Goal: Information Seeking & Learning: Learn about a topic

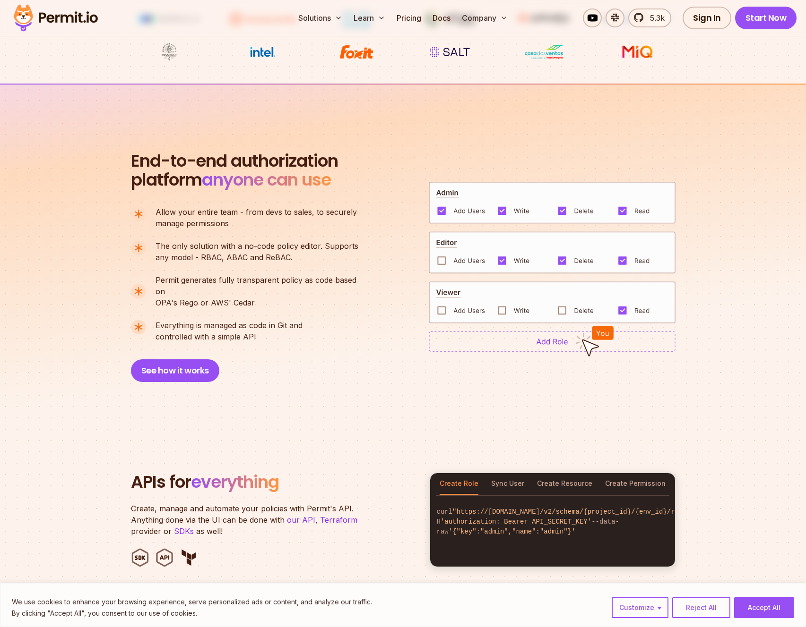
scroll to position [459, 0]
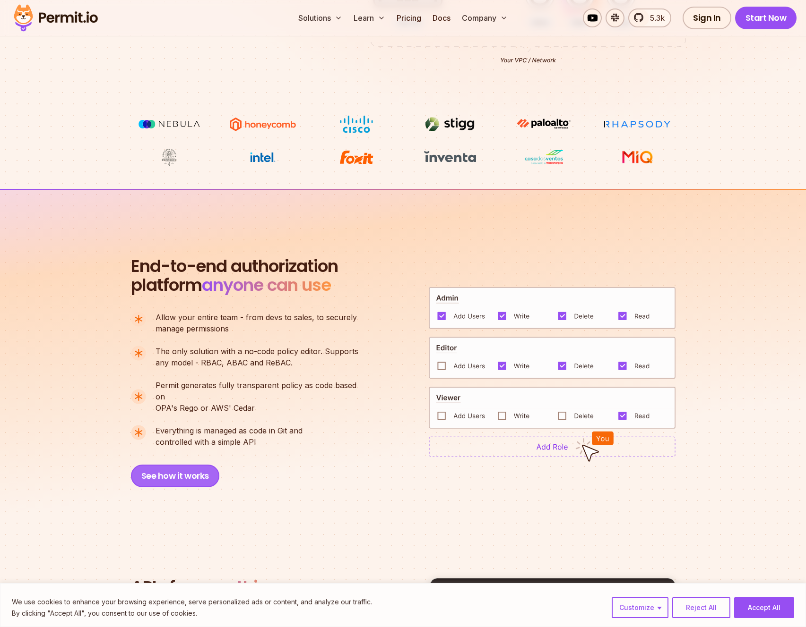
click at [172, 465] on button "See how it works" at bounding box center [175, 476] width 88 height 23
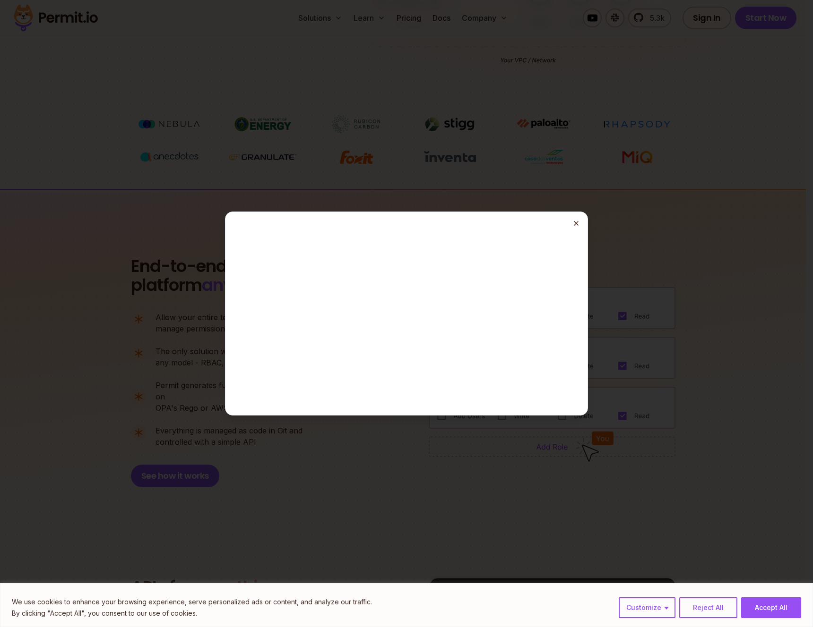
click at [575, 224] on icon "button" at bounding box center [576, 224] width 8 height 8
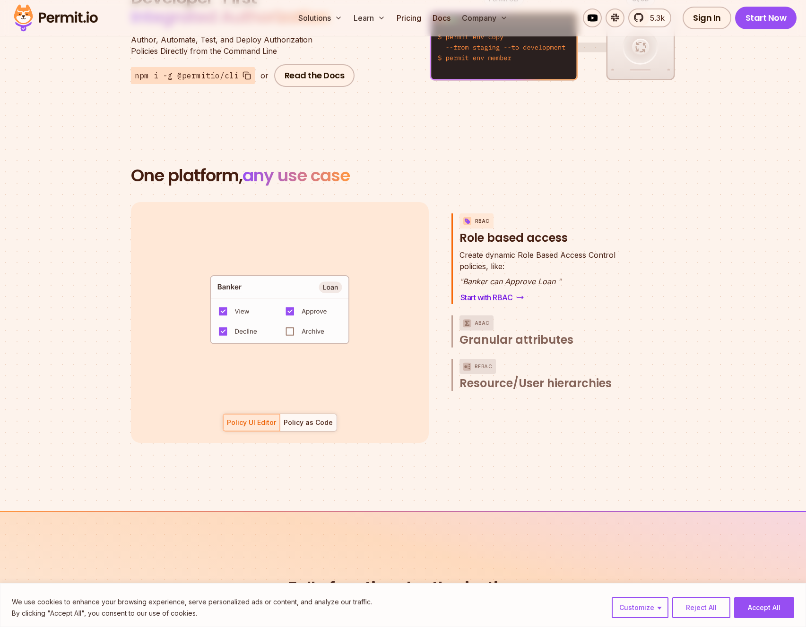
scroll to position [1275, 0]
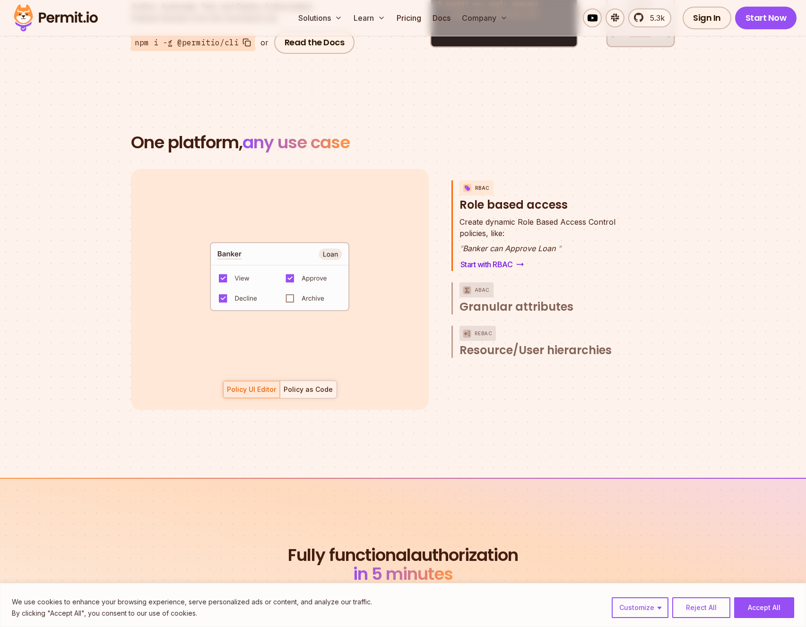
click at [306, 385] on div "Policy as Code" at bounding box center [308, 389] width 49 height 9
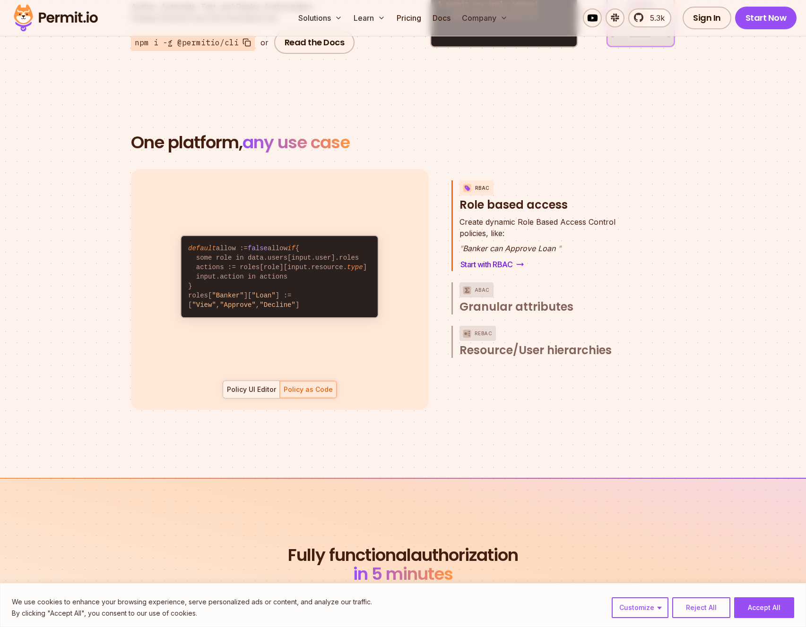
click at [252, 385] on div "Policy UI Editor" at bounding box center [251, 389] width 49 height 9
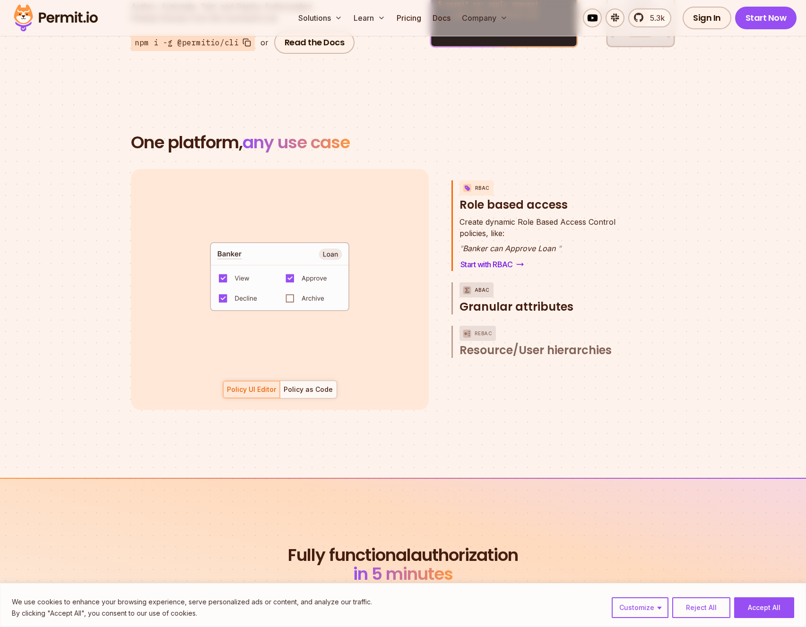
click at [481, 300] on span "Granular attributes" at bounding box center [516, 307] width 114 height 15
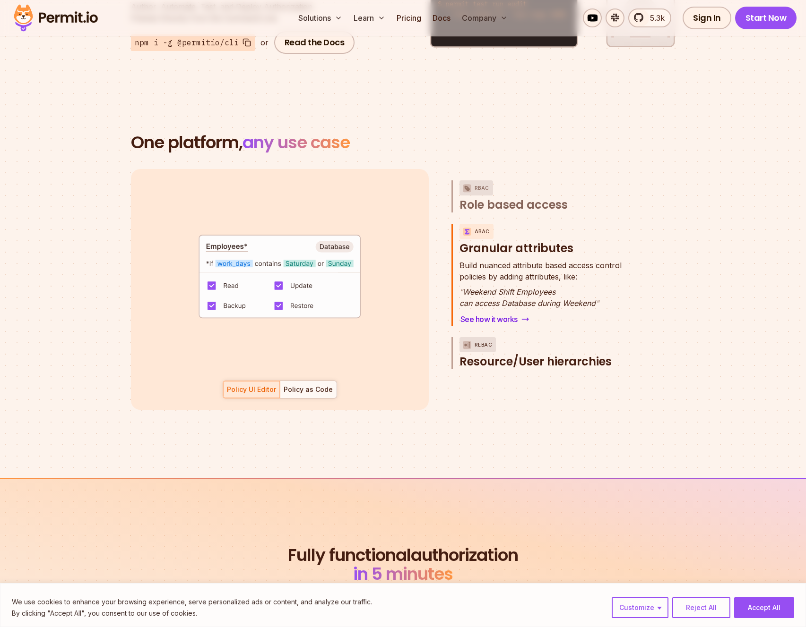
click at [491, 354] on span "Resource/User hierarchies" at bounding box center [535, 361] width 152 height 15
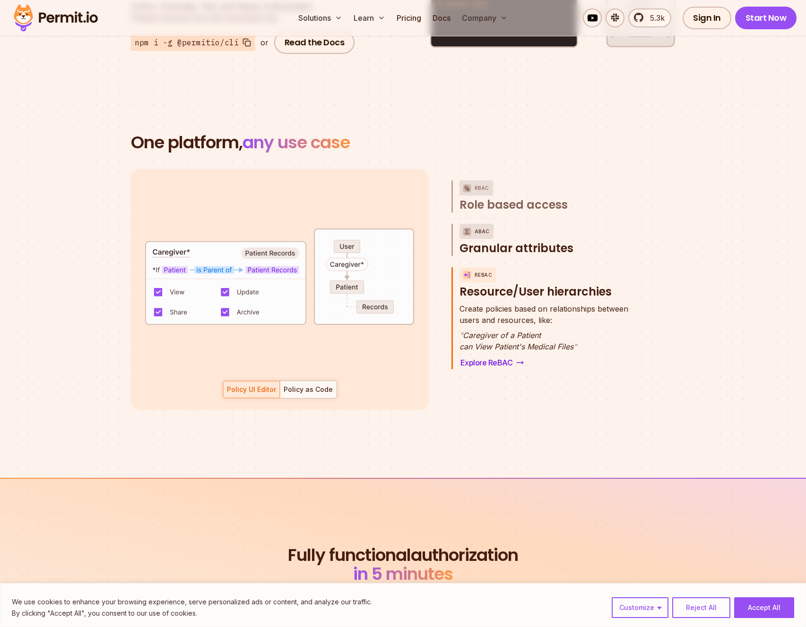
click at [484, 241] on span "Granular attributes" at bounding box center [516, 248] width 114 height 15
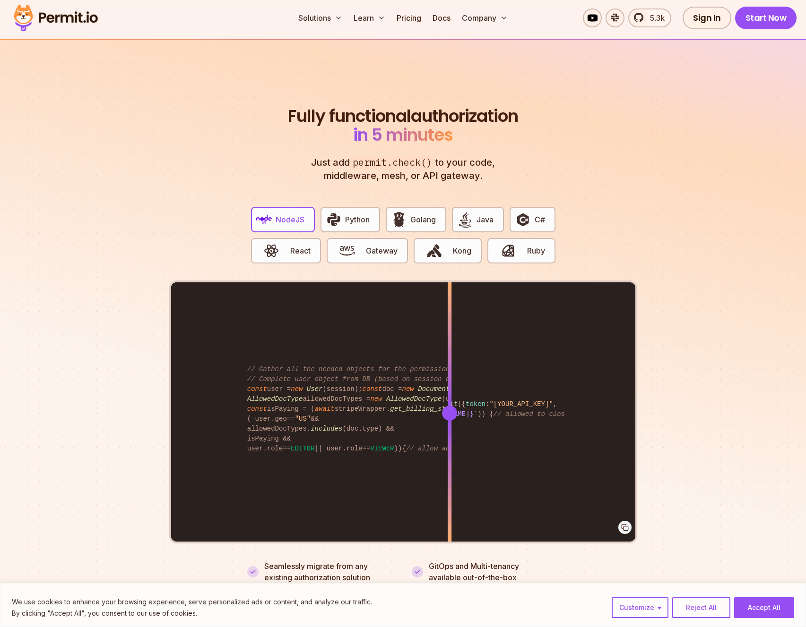
scroll to position [1715, 0]
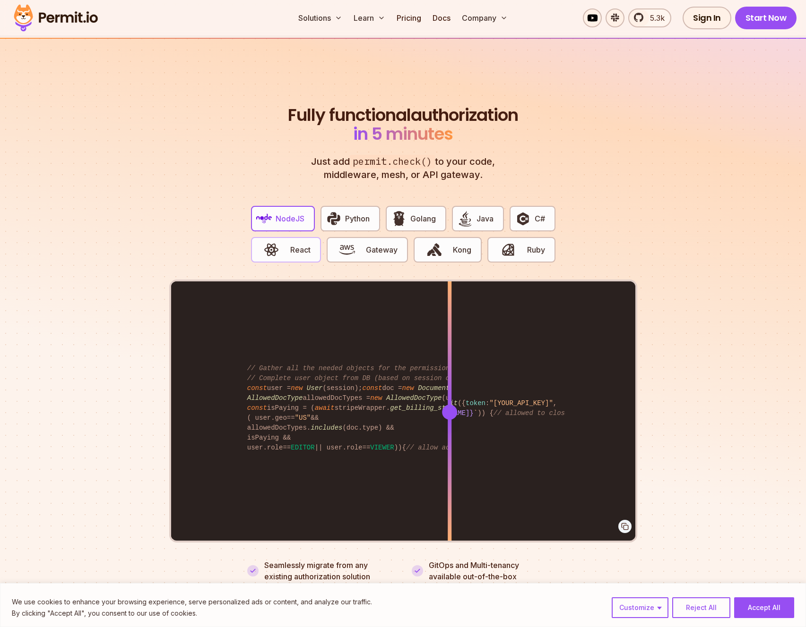
click at [301, 244] on span "React" at bounding box center [300, 249] width 20 height 11
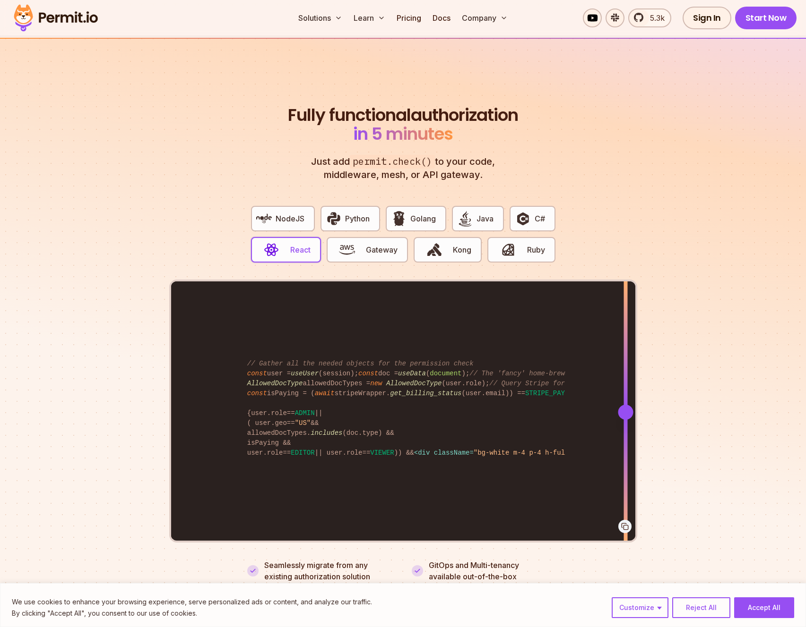
drag, startPoint x: 444, startPoint y: 403, endPoint x: 625, endPoint y: 394, distance: 181.7
click at [625, 405] on div at bounding box center [625, 412] width 15 height 15
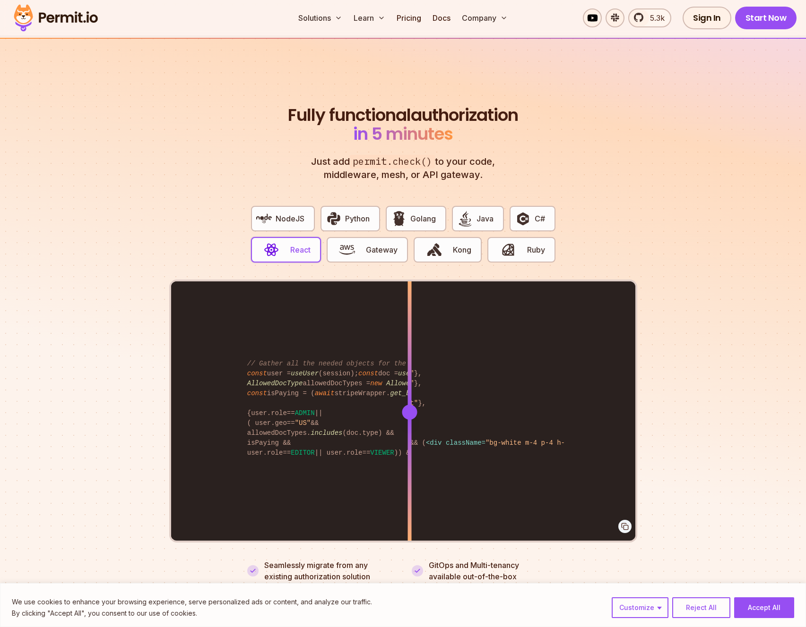
drag, startPoint x: 625, startPoint y: 394, endPoint x: 409, endPoint y: 395, distance: 215.9
click at [409, 405] on div at bounding box center [409, 412] width 15 height 15
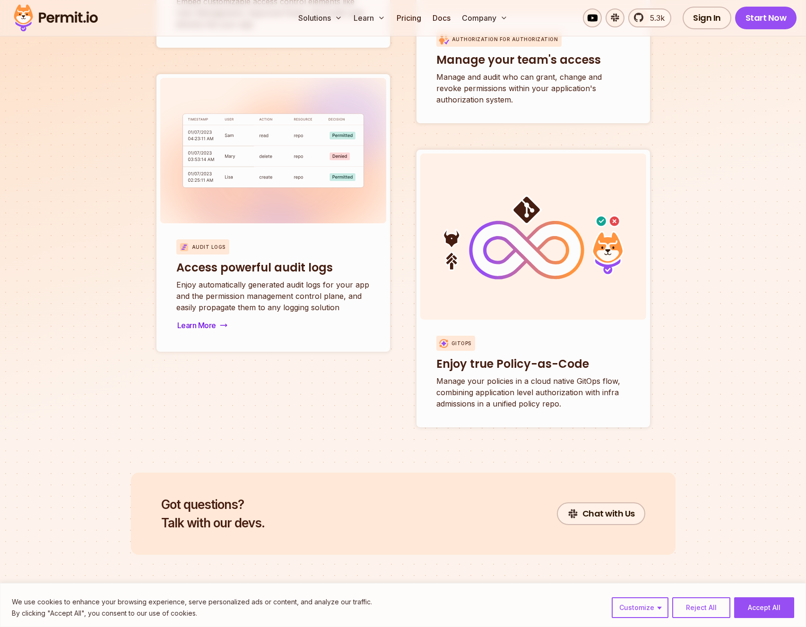
scroll to position [3499, 0]
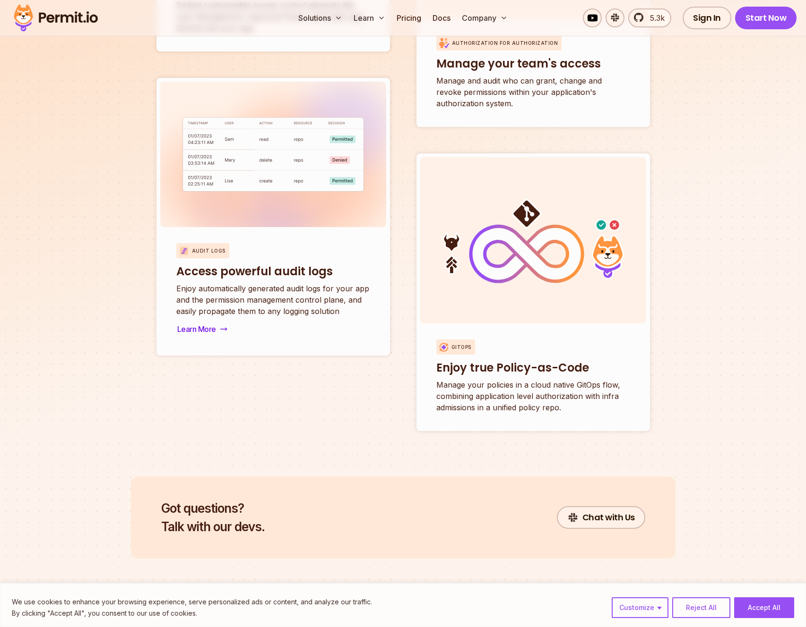
click at [214, 248] on p "Audit Logs" at bounding box center [209, 251] width 34 height 7
click at [212, 248] on p "Audit Logs" at bounding box center [209, 251] width 34 height 7
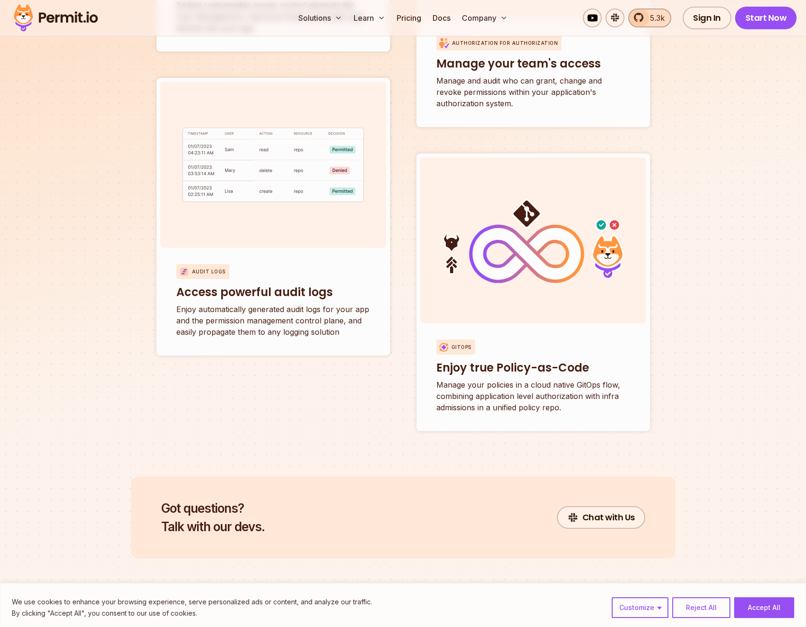
click at [653, 23] on span "5.3k" at bounding box center [654, 17] width 20 height 11
